Goal: Complete application form

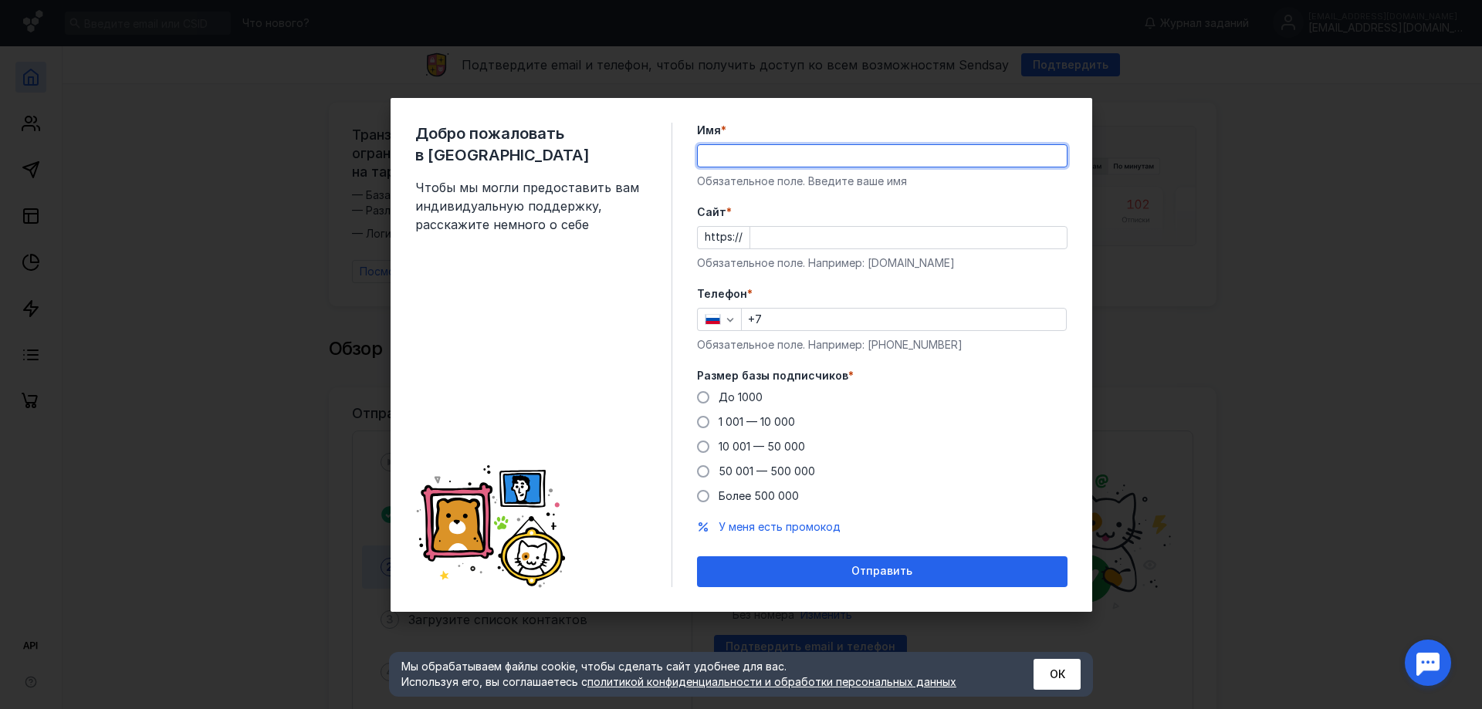
click at [835, 165] on input "Имя *" at bounding box center [882, 156] width 369 height 22
type input "F"
type input "[PERSON_NAME]"
click at [821, 222] on div "Cайт * https:// Обязательное поле. Например: [DOMAIN_NAME]" at bounding box center [882, 238] width 371 height 66
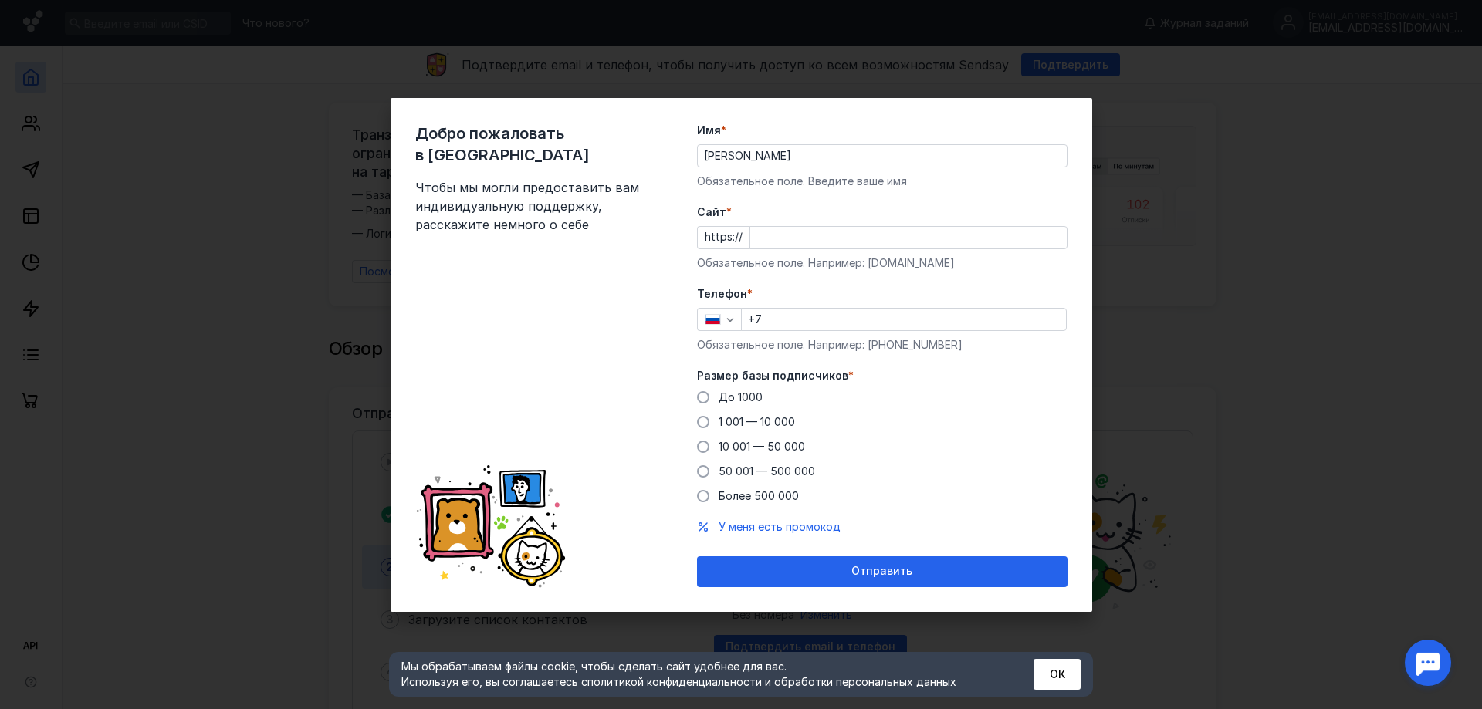
click at [820, 232] on input "Cайт *" at bounding box center [908, 238] width 316 height 22
type input "[DOMAIN_NAME]"
click at [822, 323] on input "+7" at bounding box center [904, 320] width 324 height 22
type input "[PHONE_NUMBER]"
click at [776, 447] on span "10 001 — 50 000" at bounding box center [762, 446] width 86 height 13
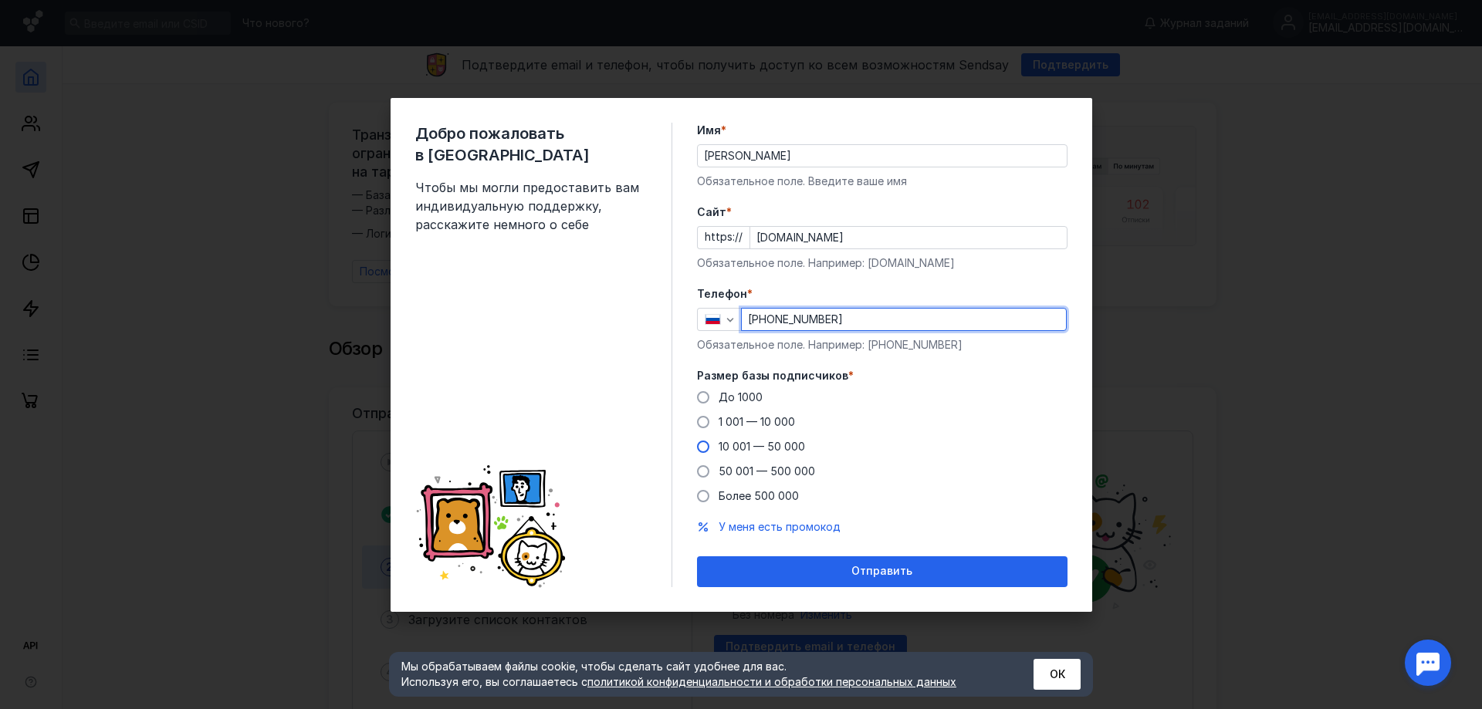
click at [0, 0] on input "10 001 — 50 000" at bounding box center [0, 0] width 0 height 0
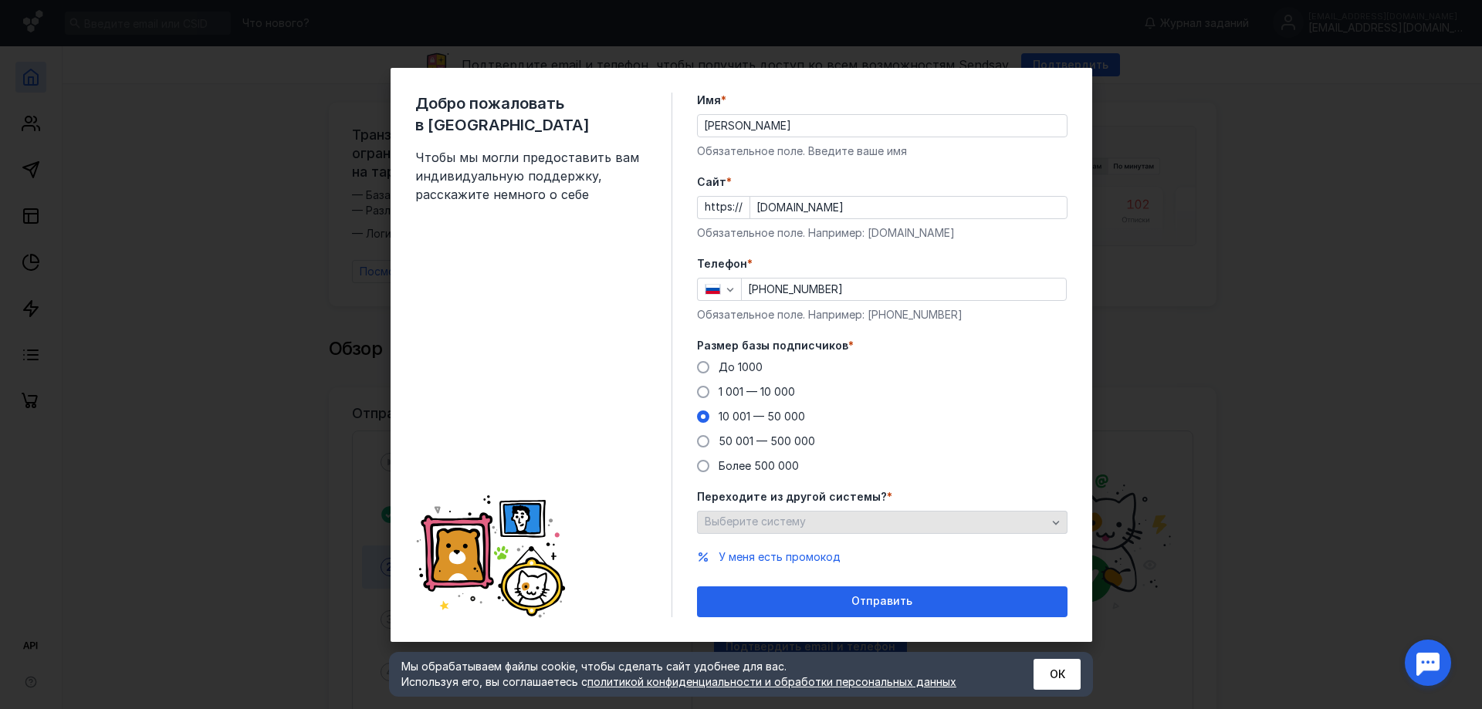
click at [931, 526] on div "Выберите систему" at bounding box center [876, 522] width 350 height 13
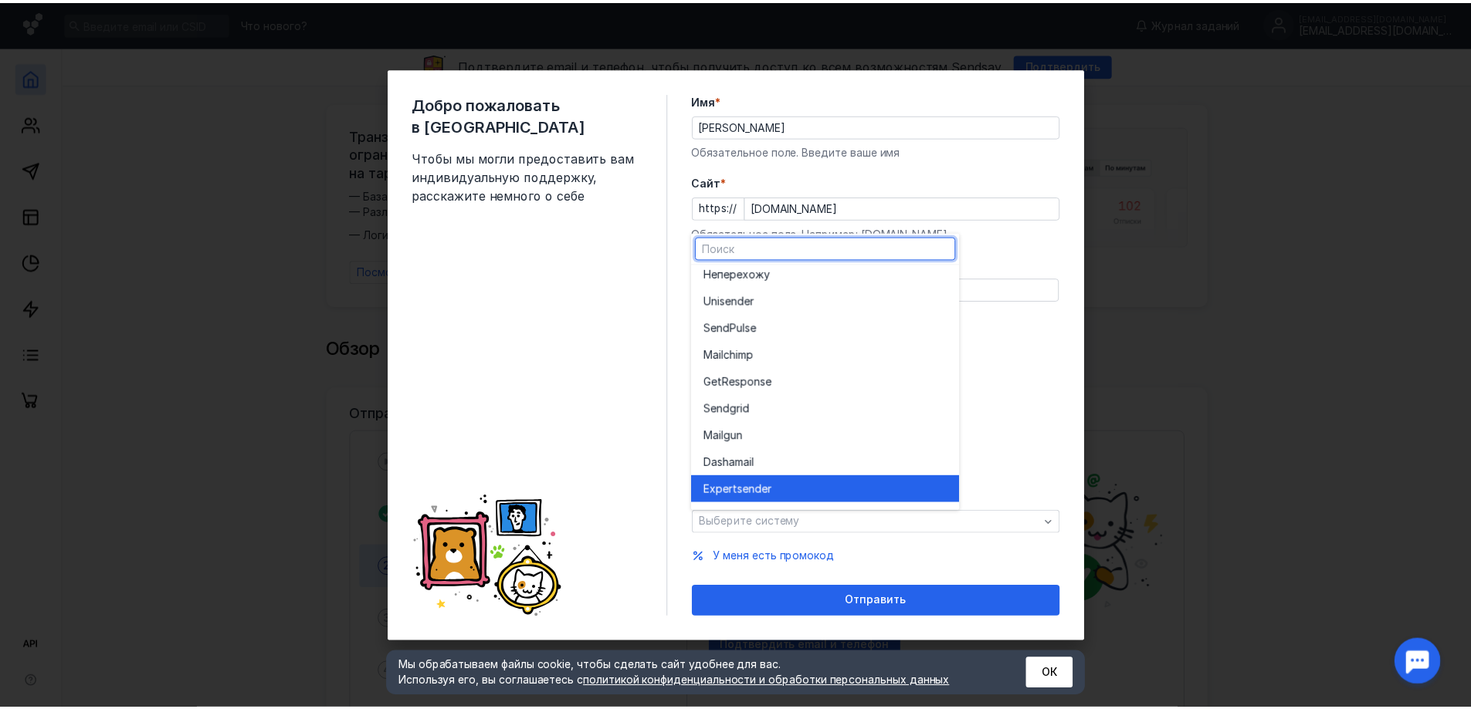
scroll to position [85, 0]
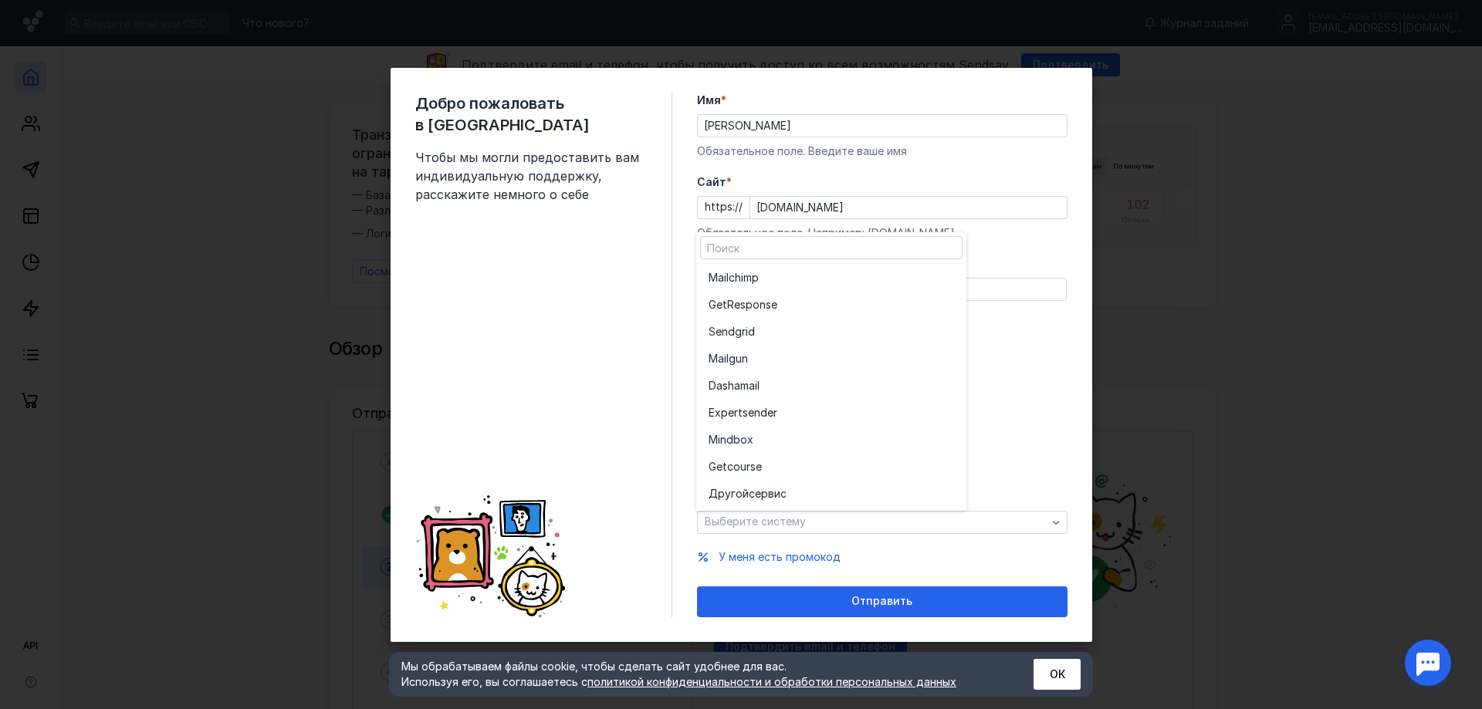
click at [835, 499] on div "Другой сервис" at bounding box center [831, 493] width 245 height 15
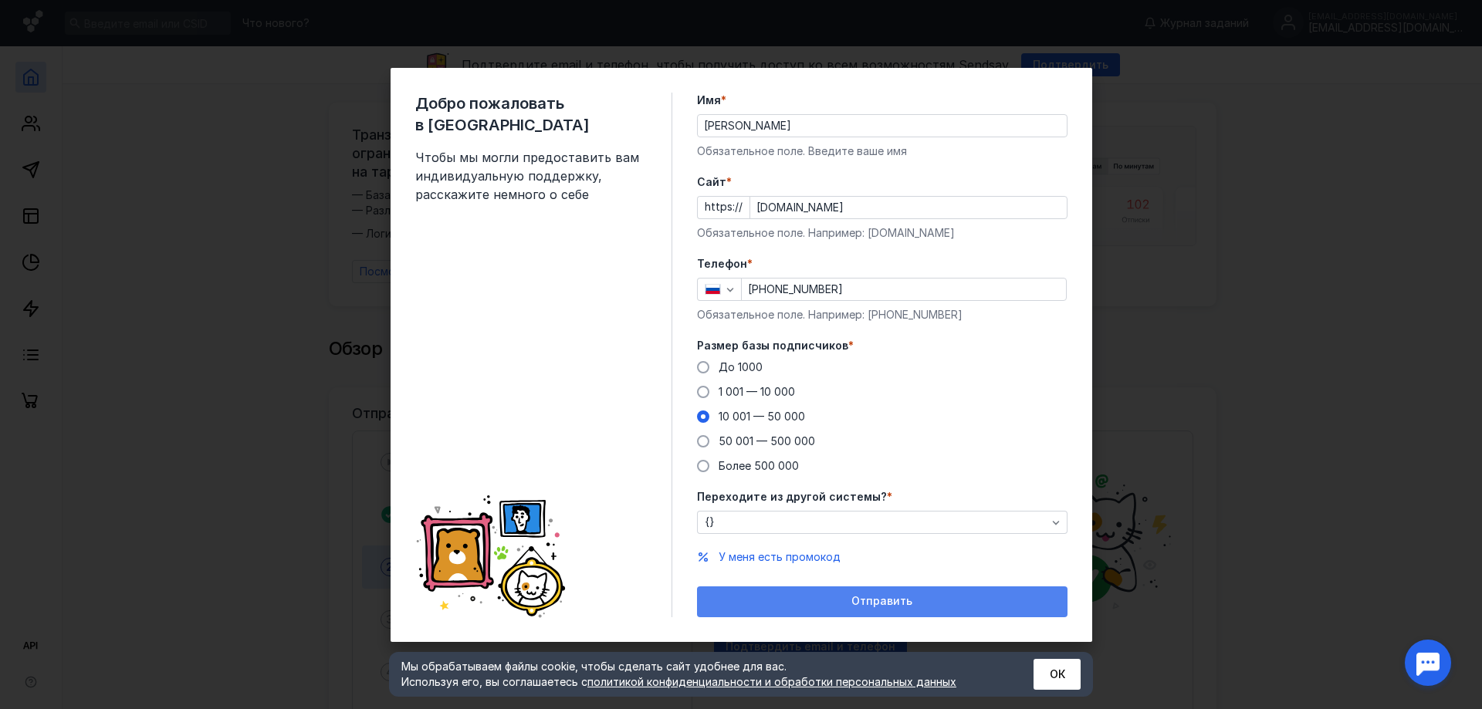
click at [902, 599] on span "Отправить" at bounding box center [881, 601] width 61 height 13
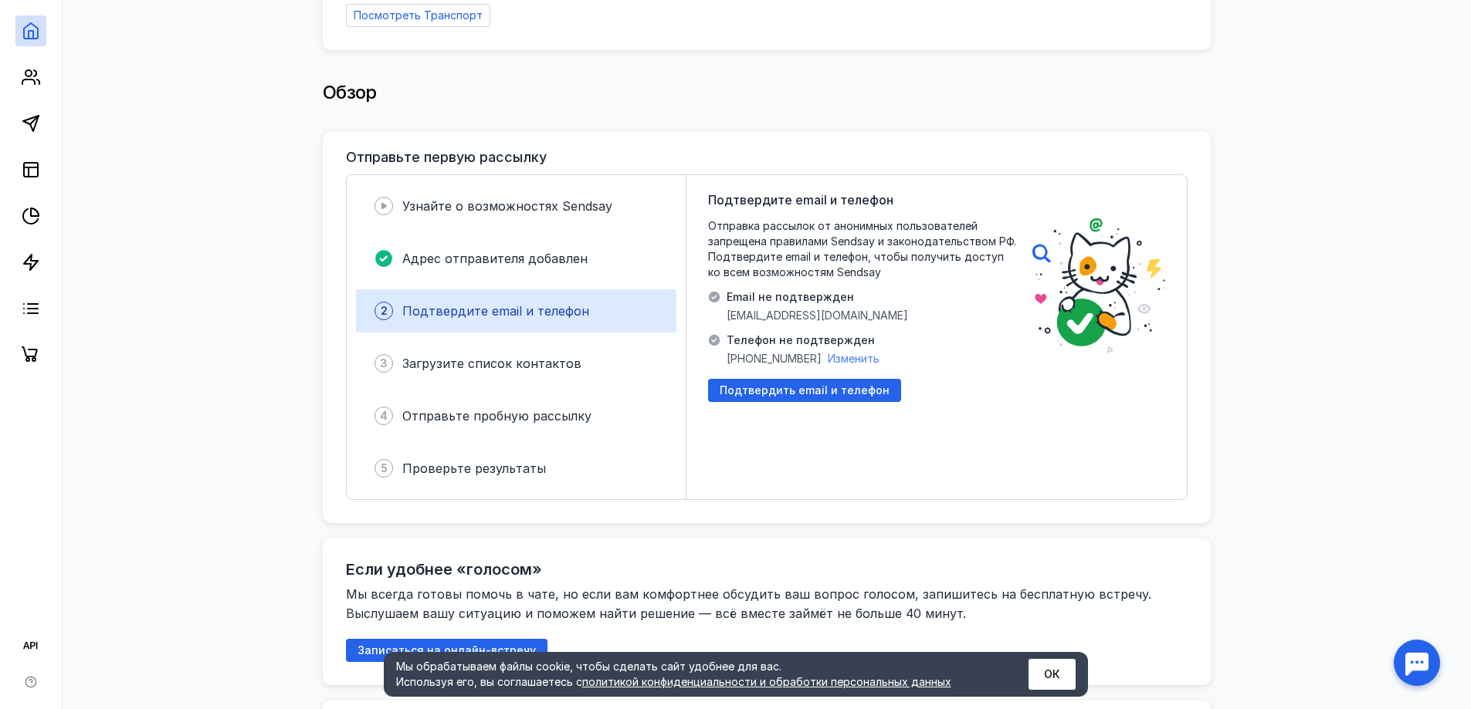
scroll to position [232, 0]
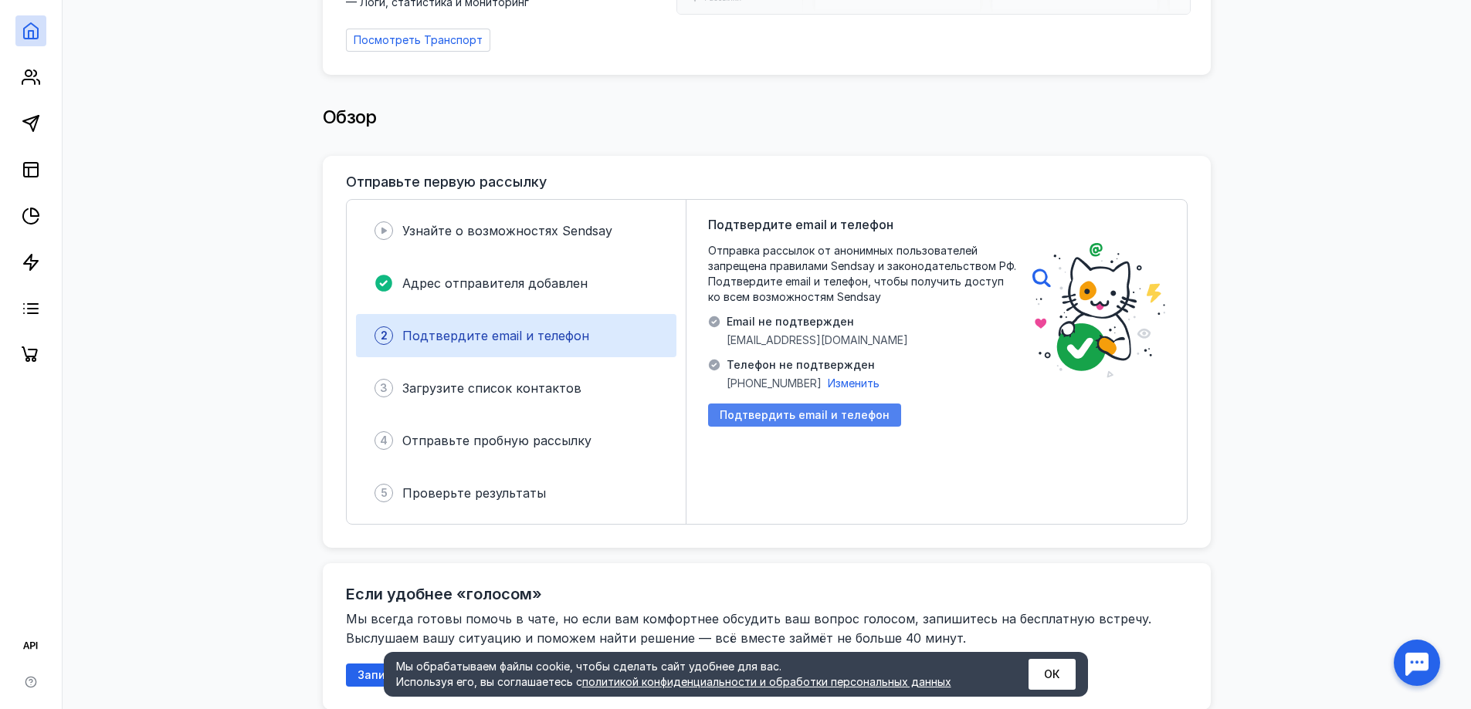
click at [750, 409] on span "Подтвердить email и телефон" at bounding box center [804, 415] width 170 height 13
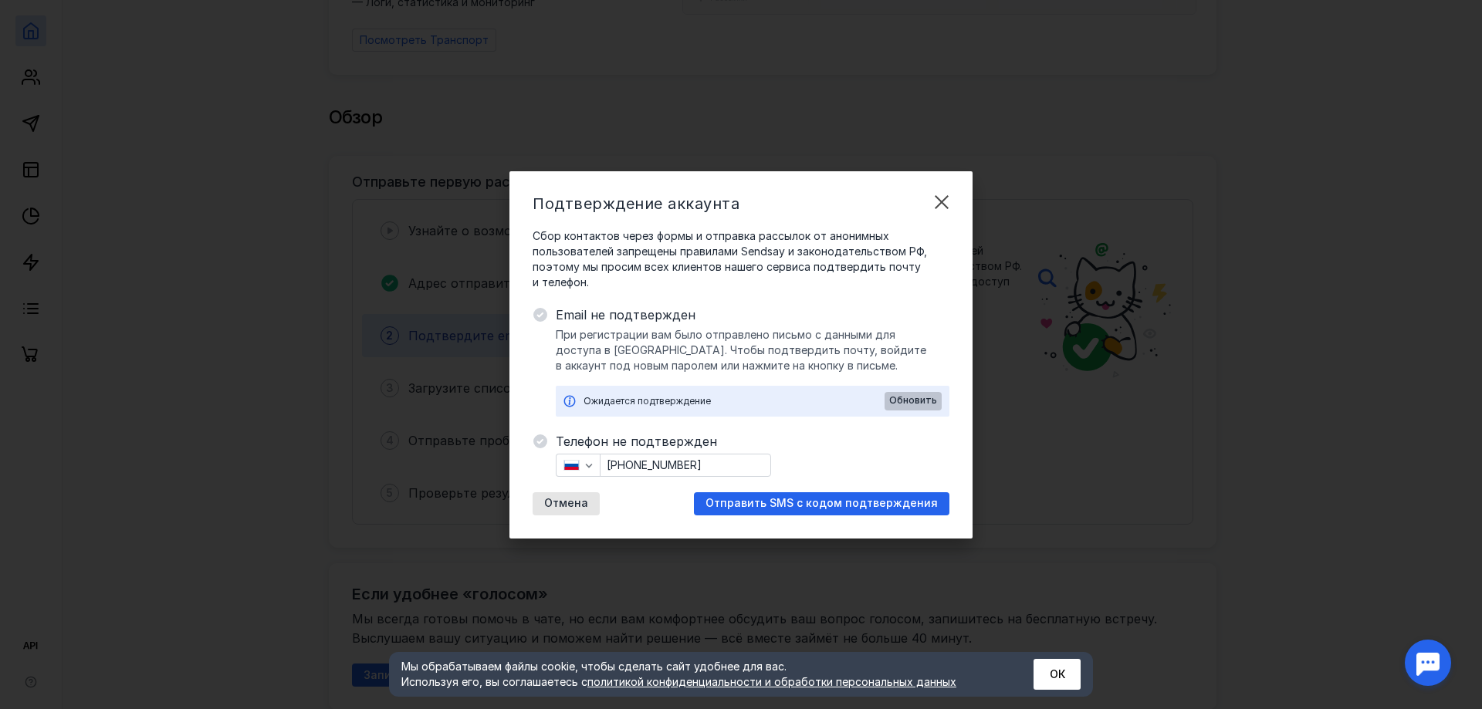
click at [895, 402] on span "Обновить" at bounding box center [913, 400] width 48 height 11
